Goal: Information Seeking & Learning: Learn about a topic

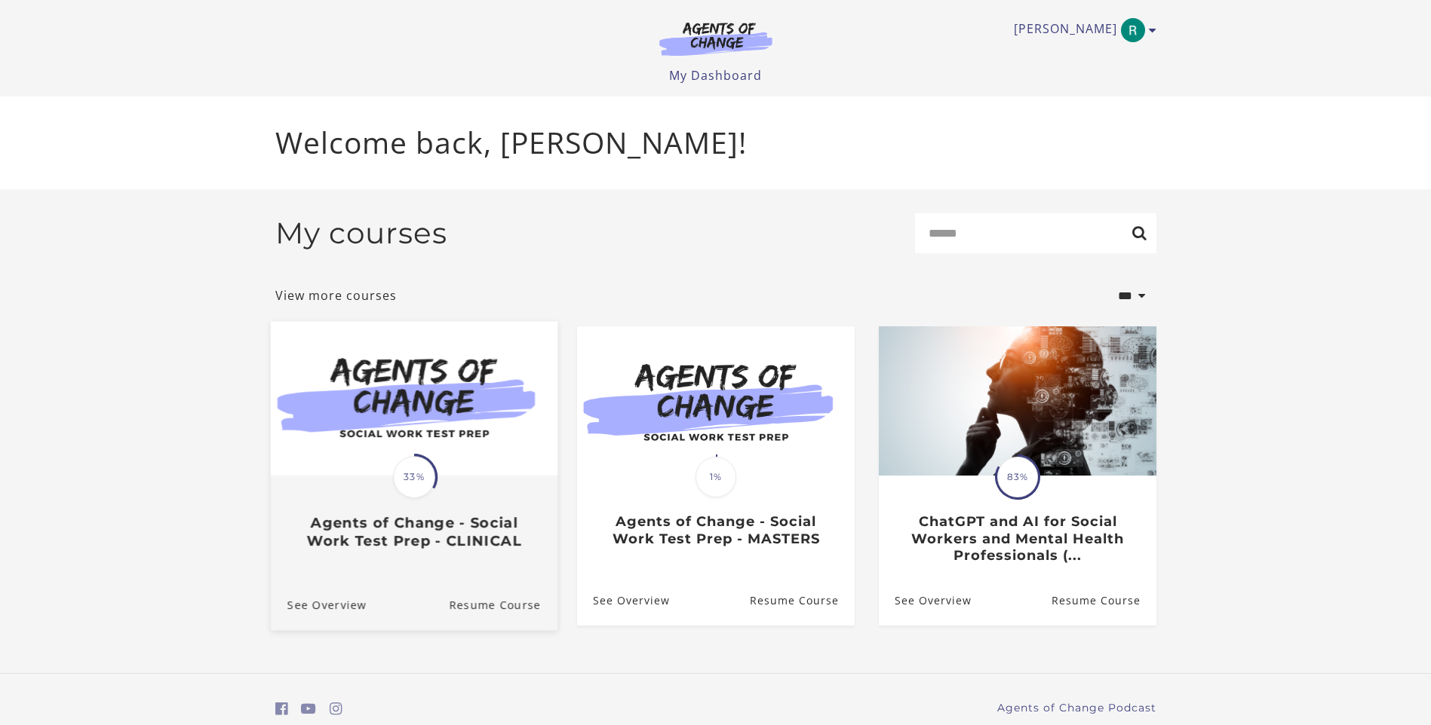
click at [441, 450] on img at bounding box center [413, 398] width 287 height 155
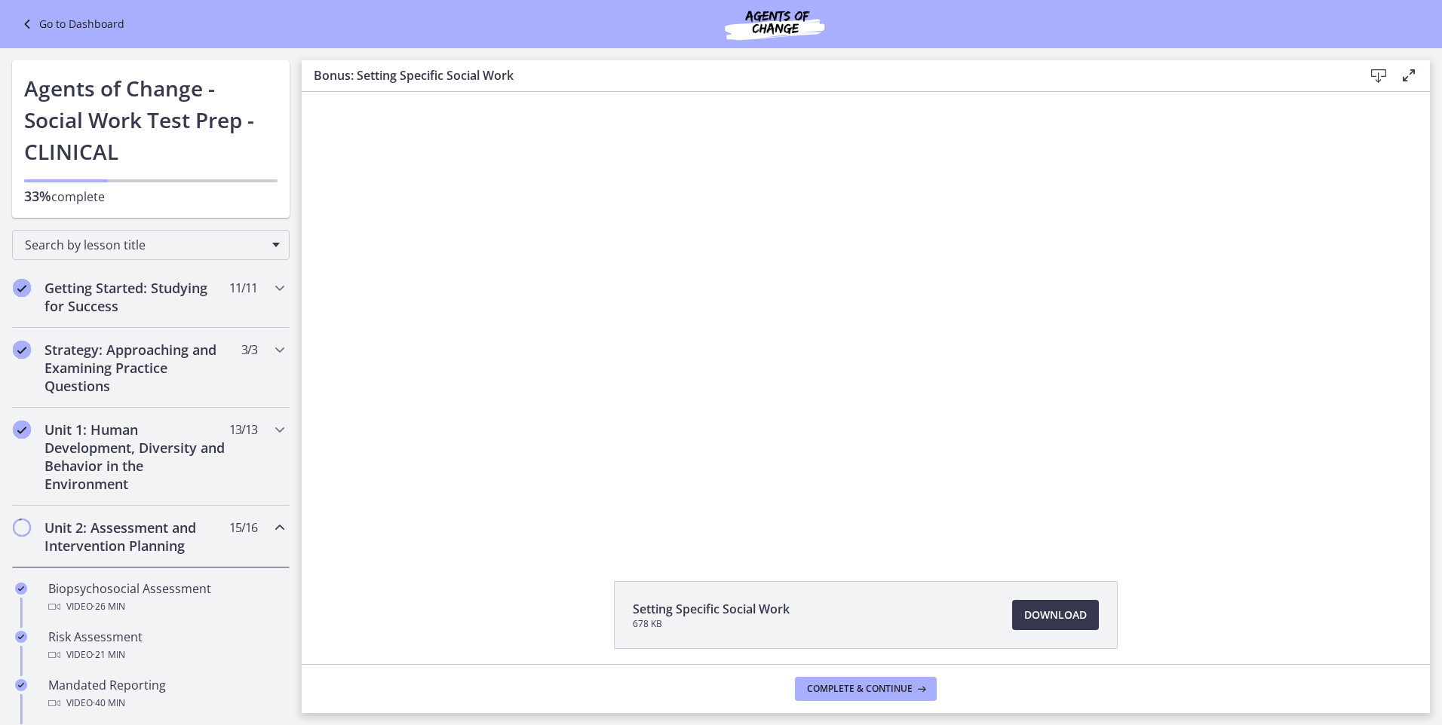
drag, startPoint x: 1371, startPoint y: 480, endPoint x: 1372, endPoint y: 496, distance: 16.6
click at [1371, 480] on div "Click for sound @keyframes VOLUME_SMALL_WAVE_FLASH { 0% { opacity: 0; } 33% { o…" at bounding box center [866, 319] width 1128 height 455
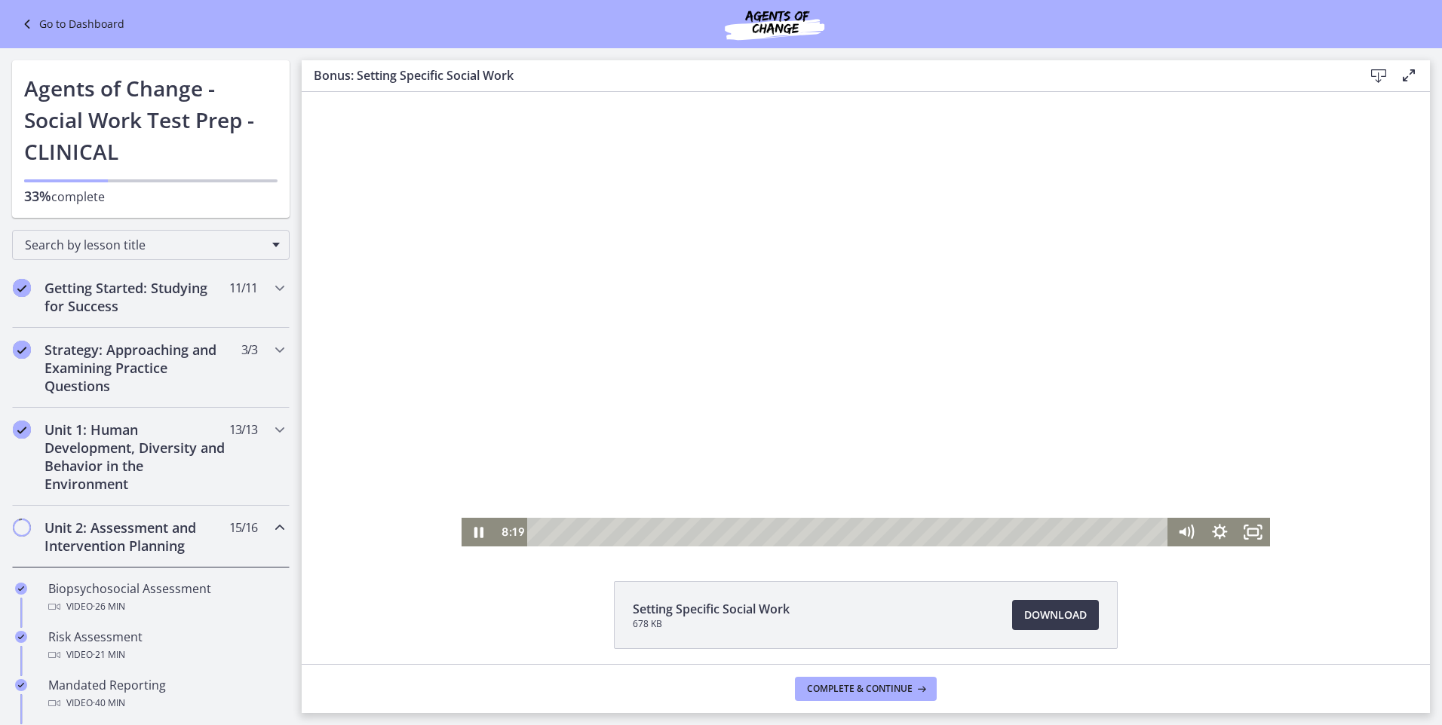
click at [829, 435] on div at bounding box center [866, 319] width 808 height 455
click at [830, 413] on div at bounding box center [866, 319] width 808 height 455
click at [690, 349] on div at bounding box center [866, 319] width 808 height 455
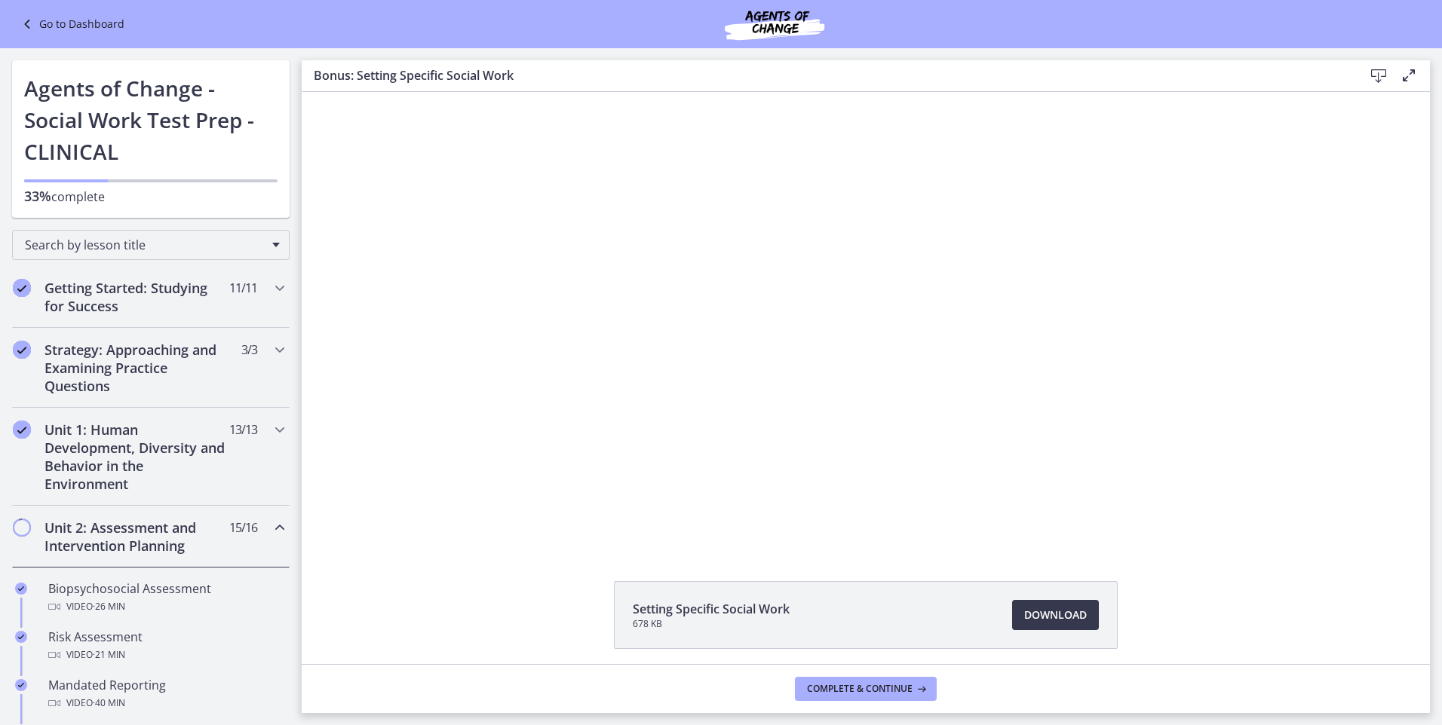
click at [690, 349] on div at bounding box center [866, 319] width 808 height 455
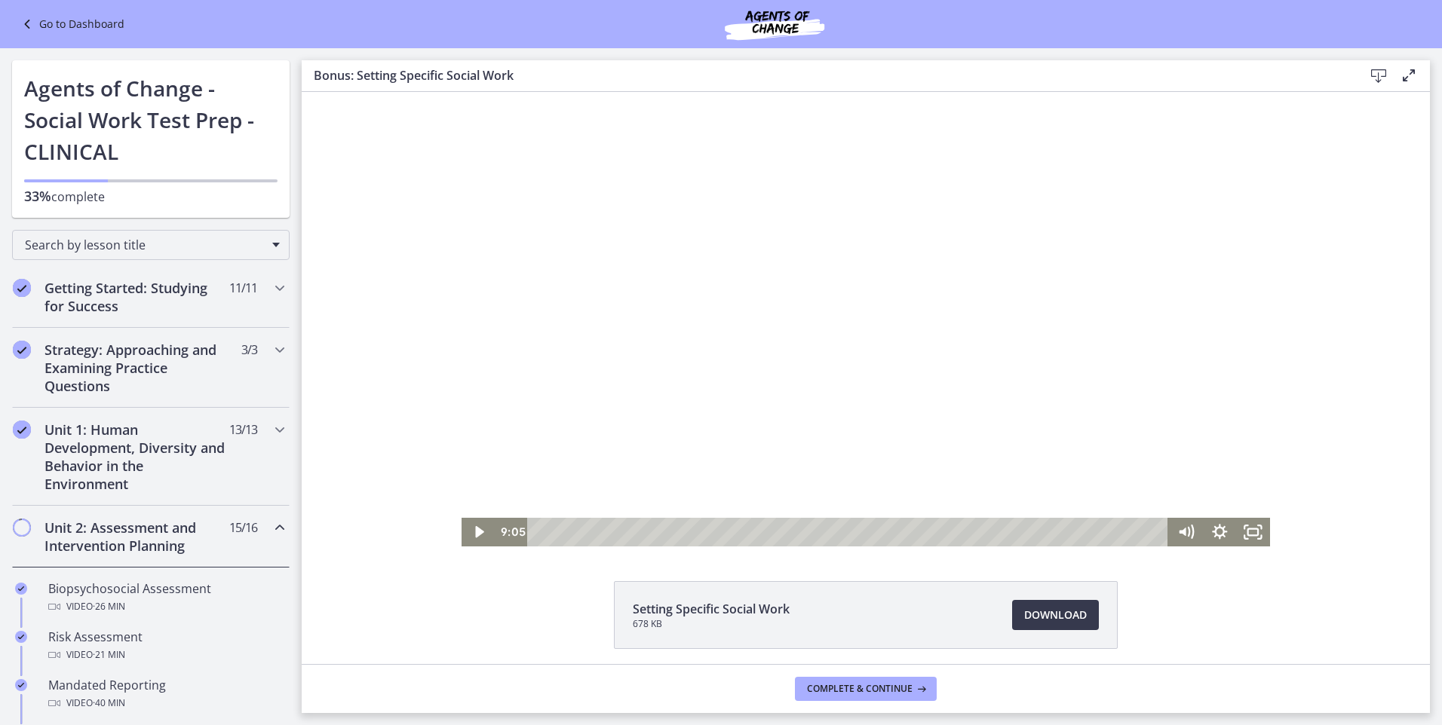
click at [690, 349] on div at bounding box center [866, 319] width 808 height 455
click at [965, 302] on div at bounding box center [866, 319] width 808 height 455
